Goal: Obtain resource: Obtain resource

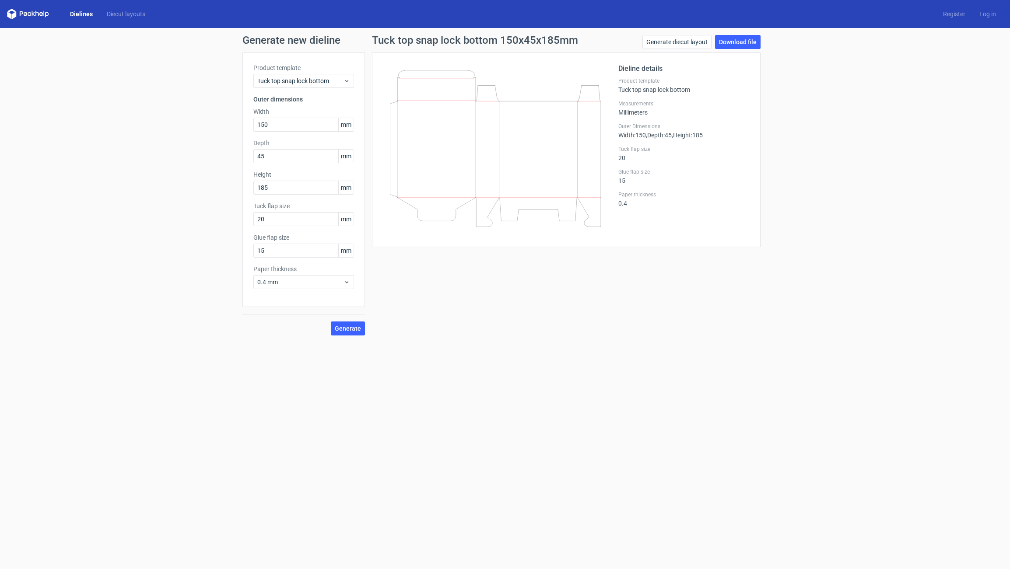
click at [74, 15] on link "Dielines" at bounding box center [81, 14] width 37 height 9
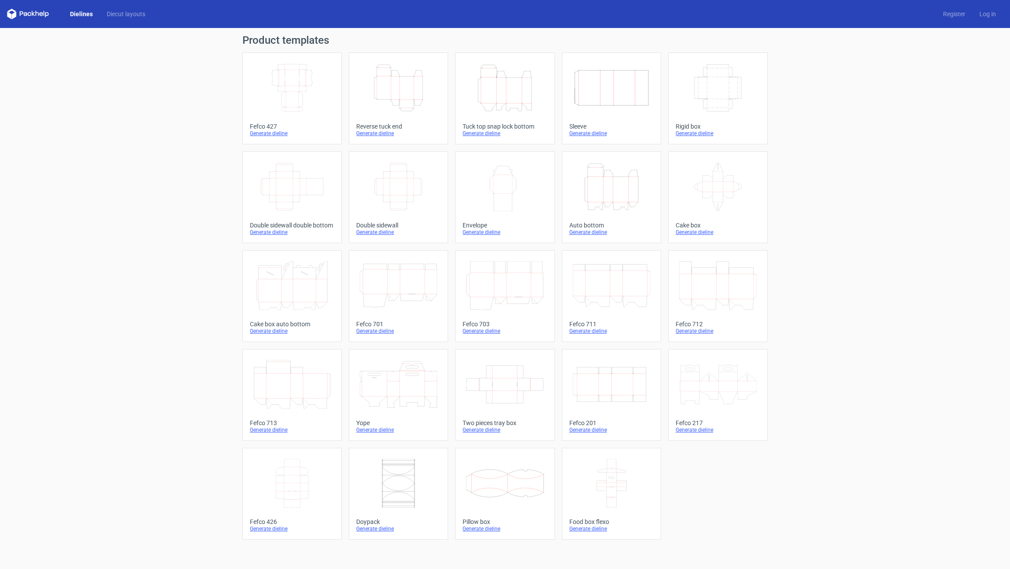
click at [617, 181] on icon "Height Depth Width" at bounding box center [611, 186] width 77 height 49
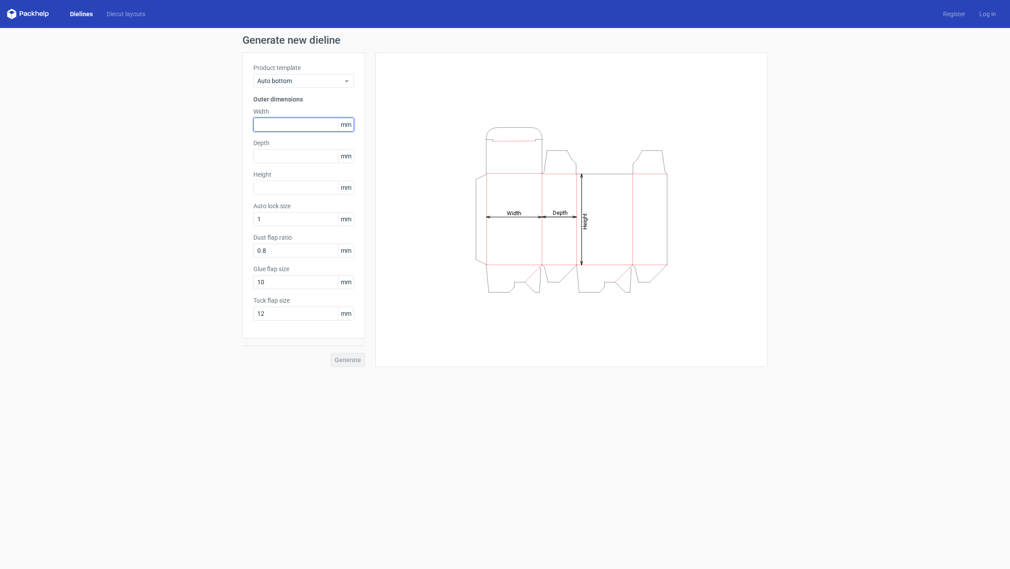
click at [257, 126] on input "text" at bounding box center [303, 125] width 101 height 14
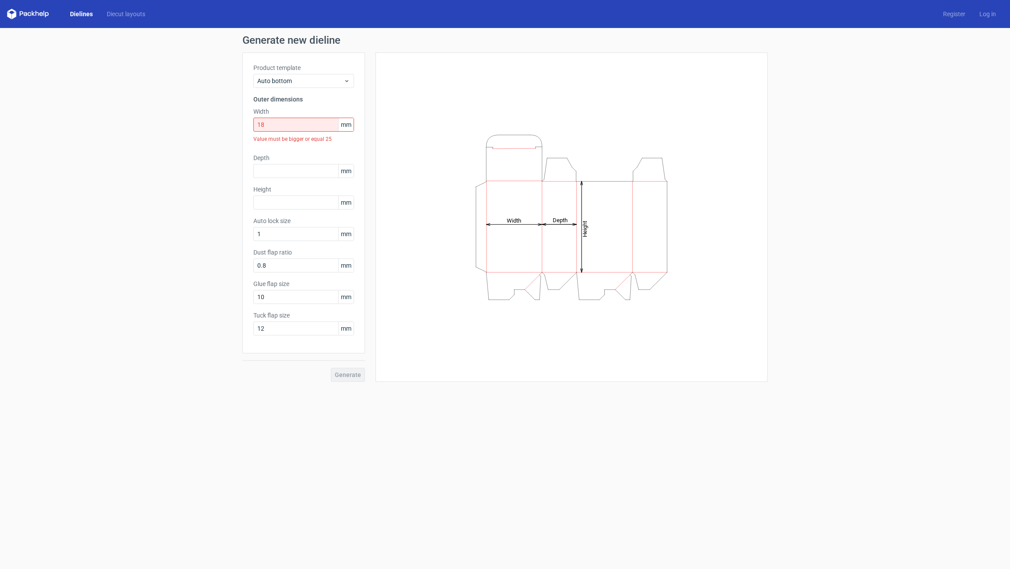
drag, startPoint x: 282, startPoint y: 133, endPoint x: 275, endPoint y: 129, distance: 8.5
click at [281, 133] on div "Value must be bigger or equal 25" at bounding box center [303, 139] width 101 height 15
click at [273, 126] on input "18" at bounding box center [303, 125] width 101 height 14
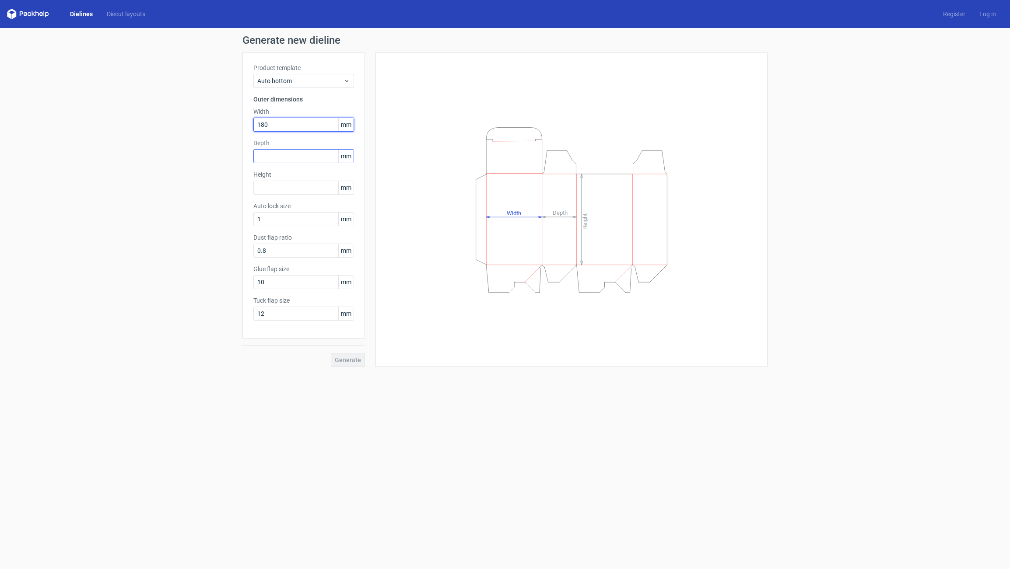
type input "180"
click at [266, 158] on input "text" at bounding box center [303, 156] width 101 height 14
type input "120"
click at [264, 187] on input "text" at bounding box center [303, 188] width 101 height 14
type input "100"
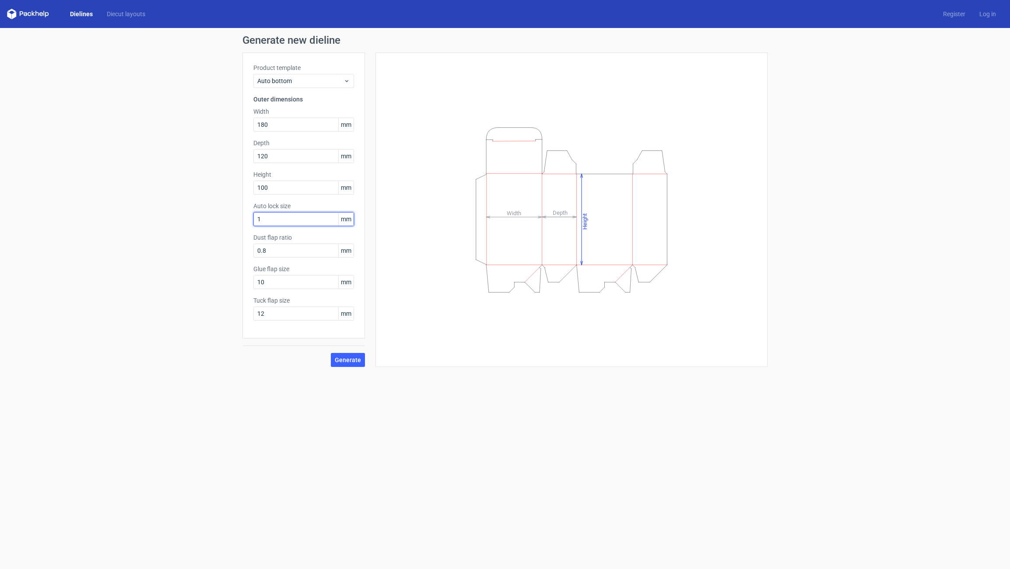
click at [263, 222] on input "1" at bounding box center [303, 219] width 101 height 14
drag, startPoint x: 265, startPoint y: 220, endPoint x: 243, endPoint y: 221, distance: 21.5
click at [247, 221] on div "Product template Auto bottom Outer dimensions Width 180 mm Depth 120 mm Height …" at bounding box center [303, 196] width 123 height 286
type input "3"
click at [270, 249] on input "0.8" at bounding box center [303, 251] width 101 height 14
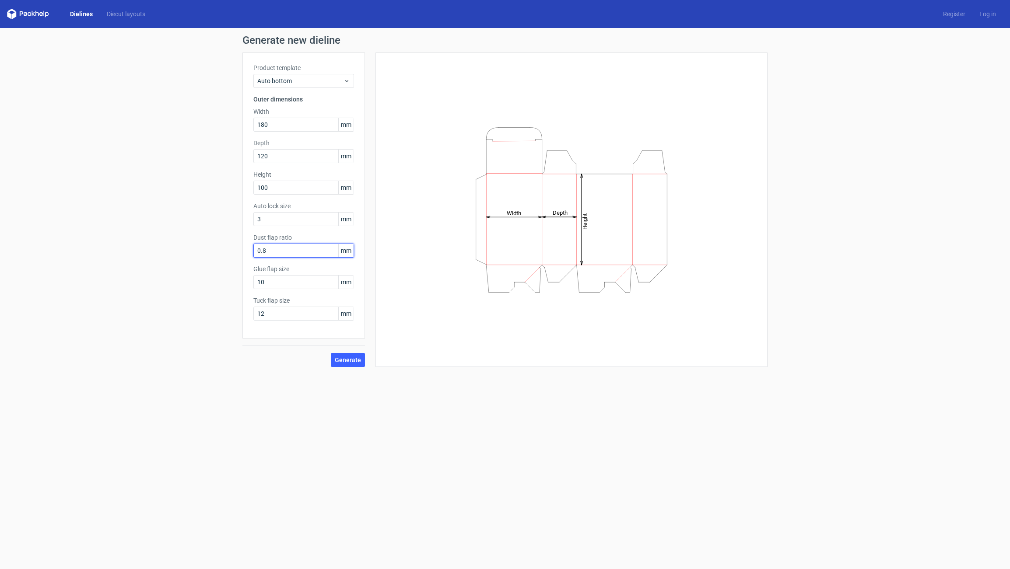
drag, startPoint x: 277, startPoint y: 251, endPoint x: 238, endPoint y: 253, distance: 39.4
click at [238, 253] on div "Generate new dieline Product template Auto bottom Outer dimensions Width 180 mm…" at bounding box center [505, 201] width 1010 height 346
type input "2"
click at [266, 284] on input "10" at bounding box center [303, 282] width 101 height 14
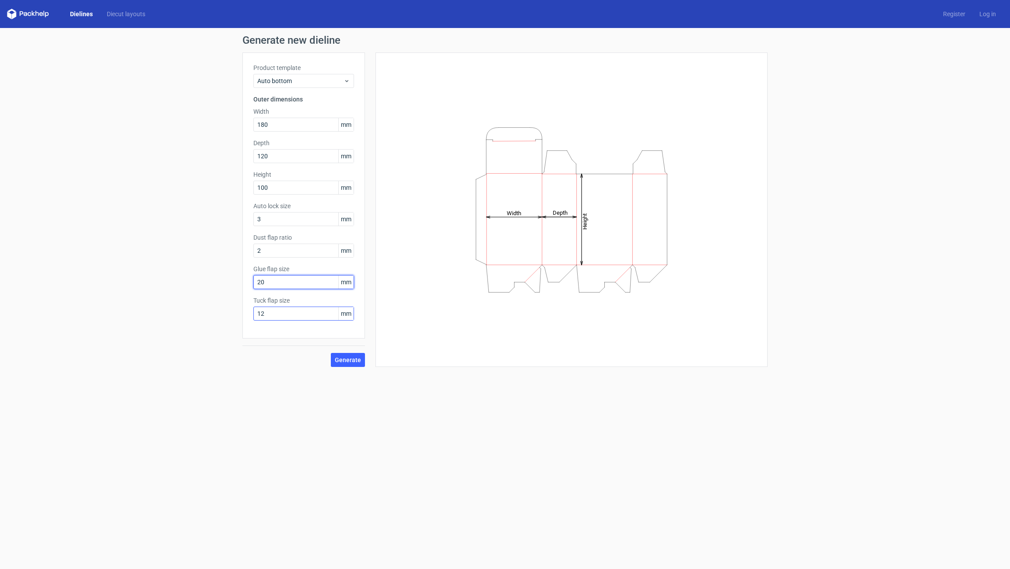
type input "20"
click at [268, 315] on input "12" at bounding box center [303, 314] width 101 height 14
type input "30"
click at [344, 361] on span "Generate" at bounding box center [348, 360] width 26 height 6
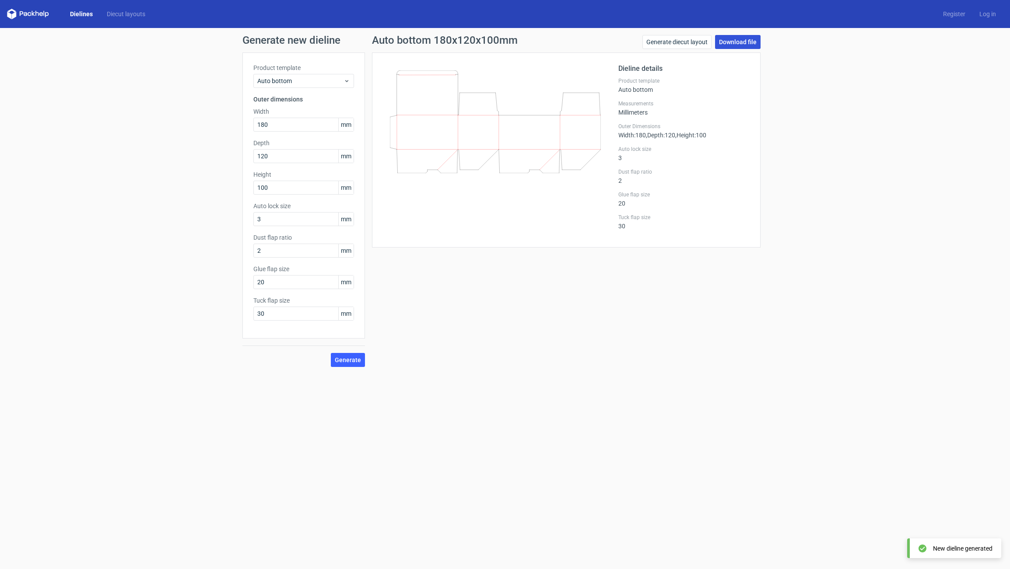
click at [736, 42] on link "Download file" at bounding box center [738, 42] width 46 height 14
